Goal: Information Seeking & Learning: Check status

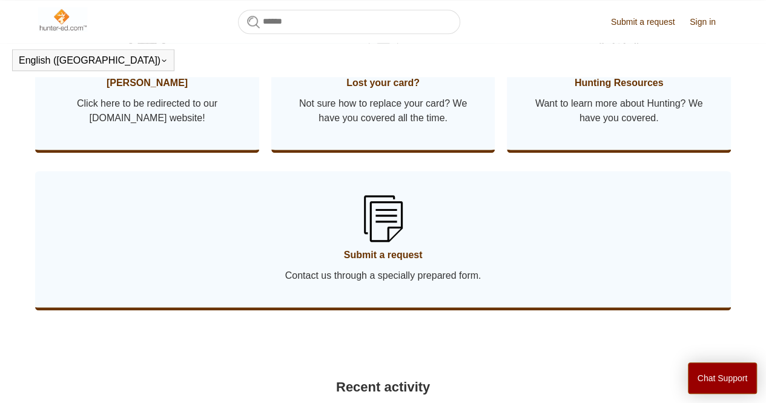
scroll to position [731, 0]
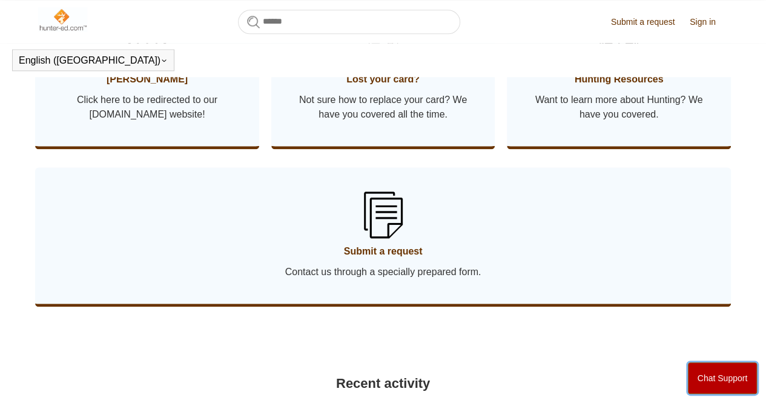
click at [707, 372] on button "Chat Support" at bounding box center [723, 377] width 70 height 31
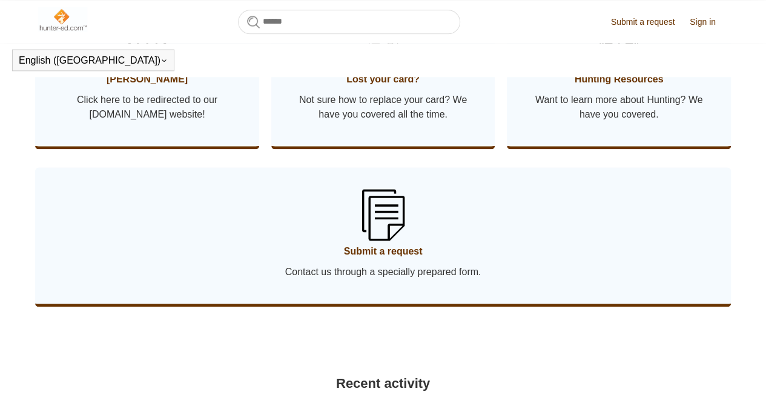
click at [380, 226] on img at bounding box center [382, 214] width 42 height 51
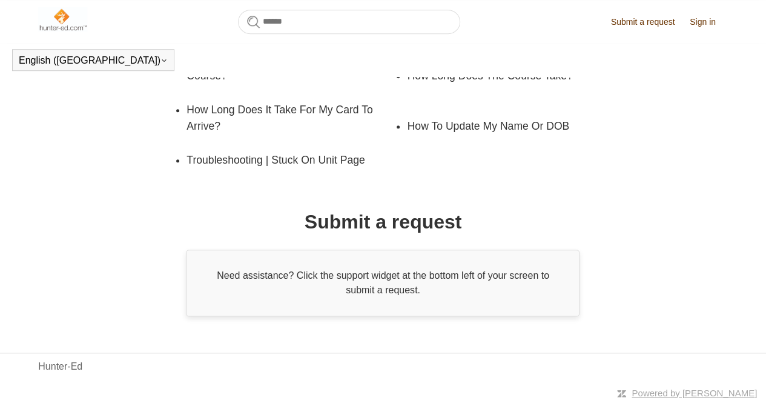
scroll to position [319, 0]
click at [742, 167] on main "Hunter-Ed Submit a request Promoted articles Forgot Username or Password Where …" at bounding box center [383, 27] width 766 height 577
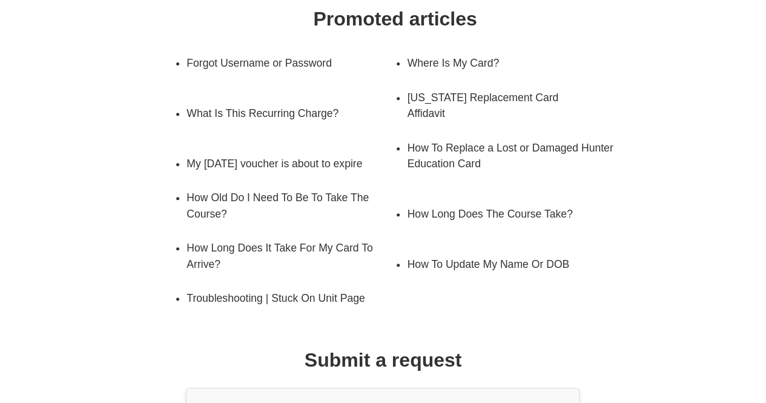
scroll to position [159, 0]
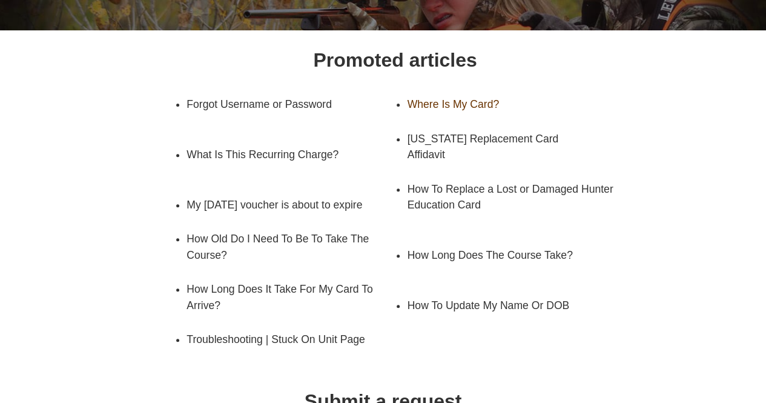
click at [444, 101] on link "Where Is My Card?" at bounding box center [502, 104] width 190 height 34
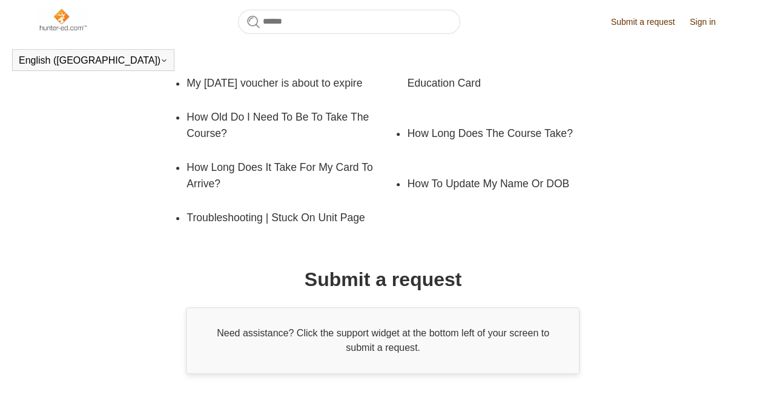
scroll to position [271, 0]
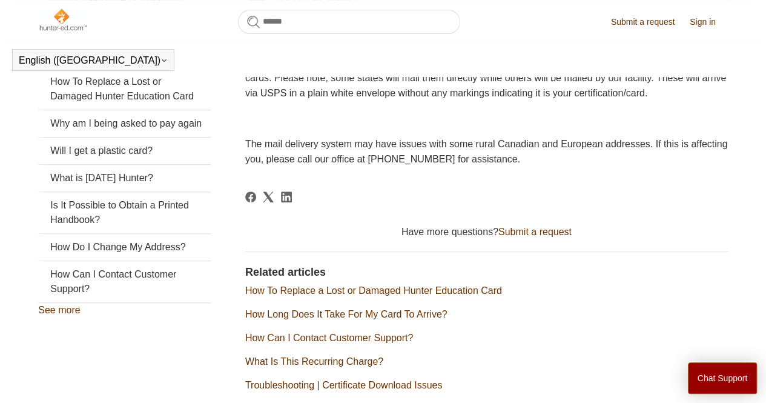
scroll to position [216, 0]
